Goal: Information Seeking & Learning: Find specific fact

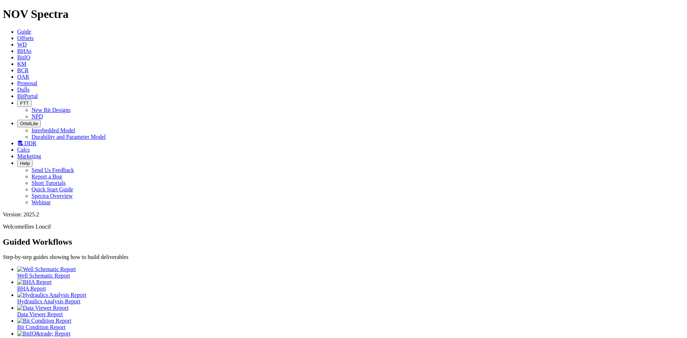
click at [17, 35] on icon at bounding box center [17, 38] width 0 height 6
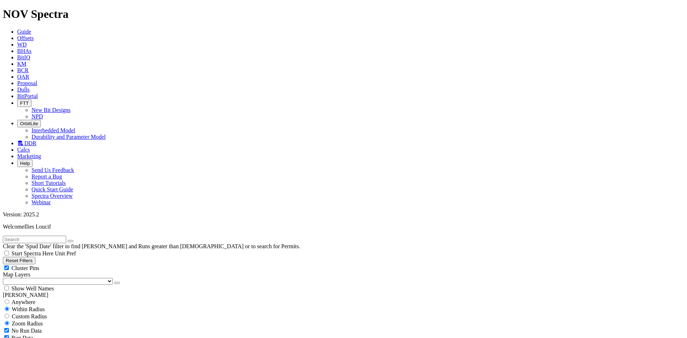
click at [23, 299] on span "Anywhere" at bounding box center [23, 302] width 24 height 6
radio input "true"
radio input "false"
click at [35, 257] on button "Reset Filters" at bounding box center [19, 261] width 33 height 8
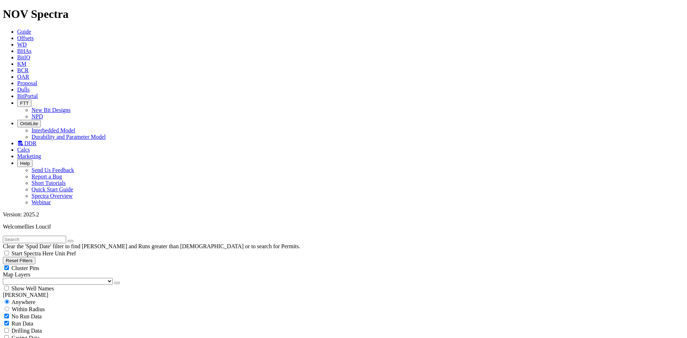
radio input "false"
radio input "true"
type input "[DATE]"
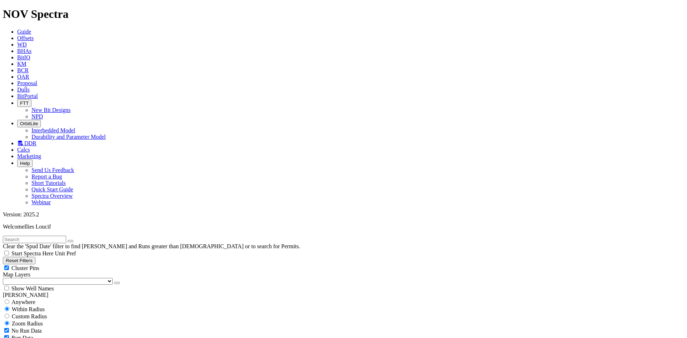
click at [23, 299] on span "Anywhere" at bounding box center [23, 302] width 24 height 6
radio input "true"
radio input "false"
radio input "true"
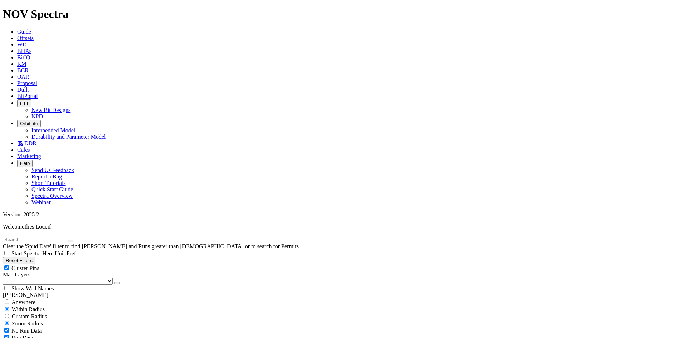
click at [66, 236] on input "text" at bounding box center [34, 240] width 63 height 8
paste input "S320946"
drag, startPoint x: 38, startPoint y: 33, endPoint x: -41, endPoint y: 39, distance: 79.0
type input "EOJ"
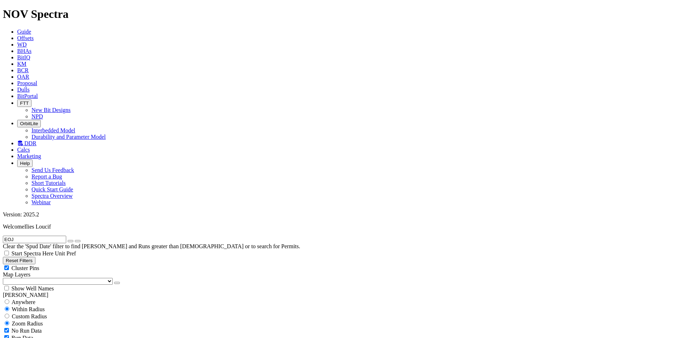
click at [23, 140] on icon at bounding box center [20, 143] width 6 height 6
click at [33, 299] on span "Anywhere" at bounding box center [23, 302] width 24 height 6
radio input "true"
radio input "false"
drag, startPoint x: 41, startPoint y: 33, endPoint x: -28, endPoint y: 34, distance: 69.5
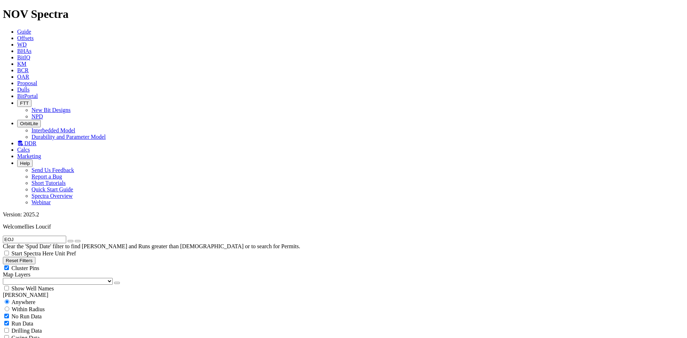
type input "ghzl-105"
